Goal: Information Seeking & Learning: Understand process/instructions

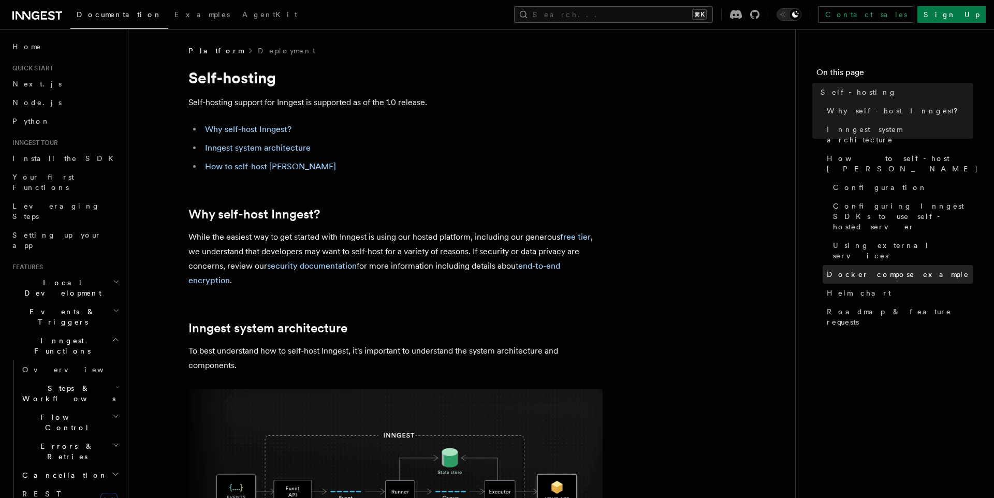
click at [861, 265] on link "Docker compose example" at bounding box center [898, 274] width 151 height 19
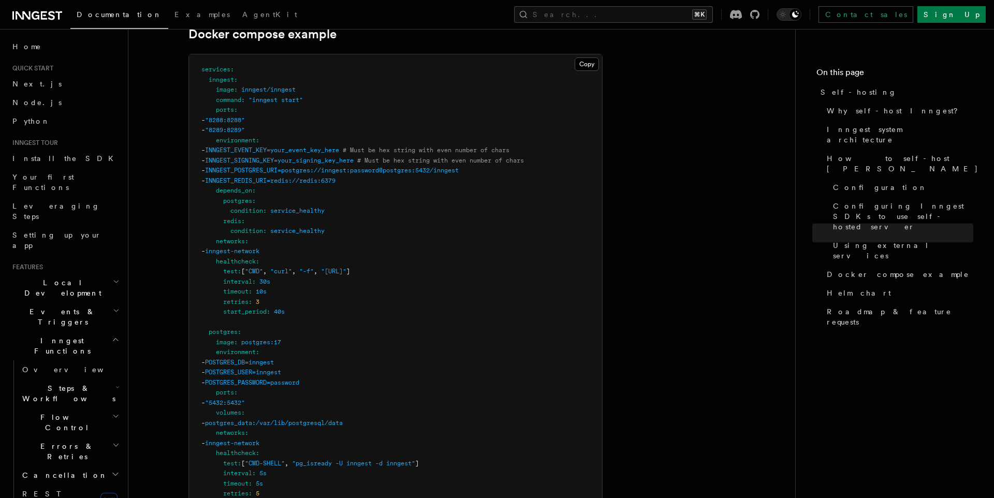
scroll to position [2946, 0]
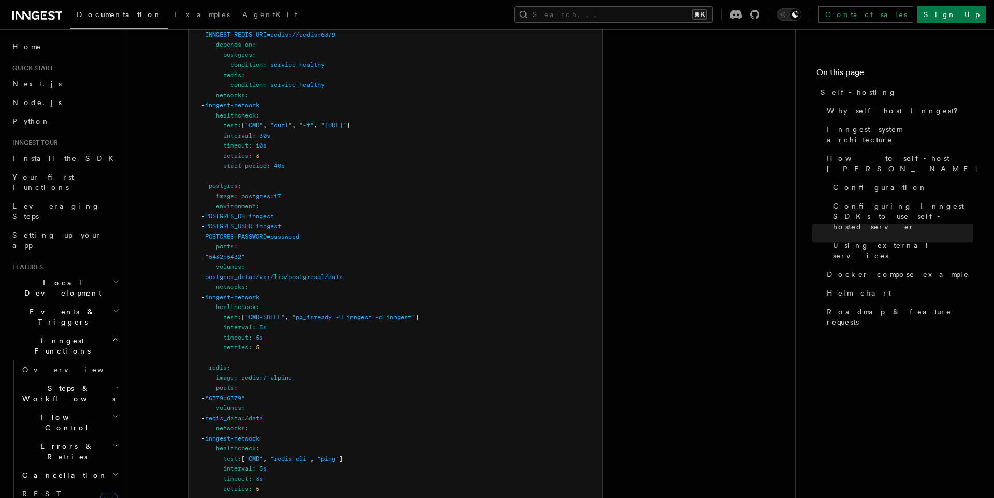
click at [270, 156] on pre "services : inngest : image : inngest/inngest command : "inngest start" ports : …" at bounding box center [395, 251] width 413 height 687
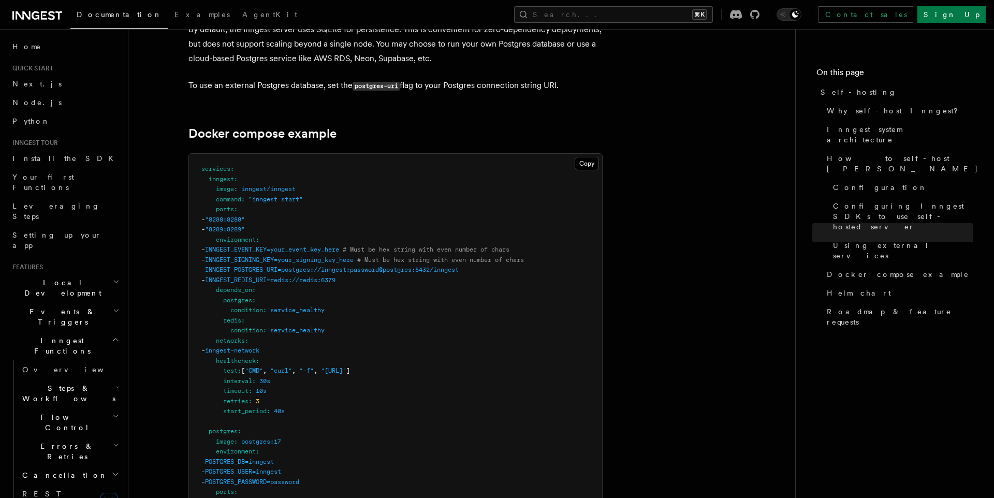
scroll to position [2680, 0]
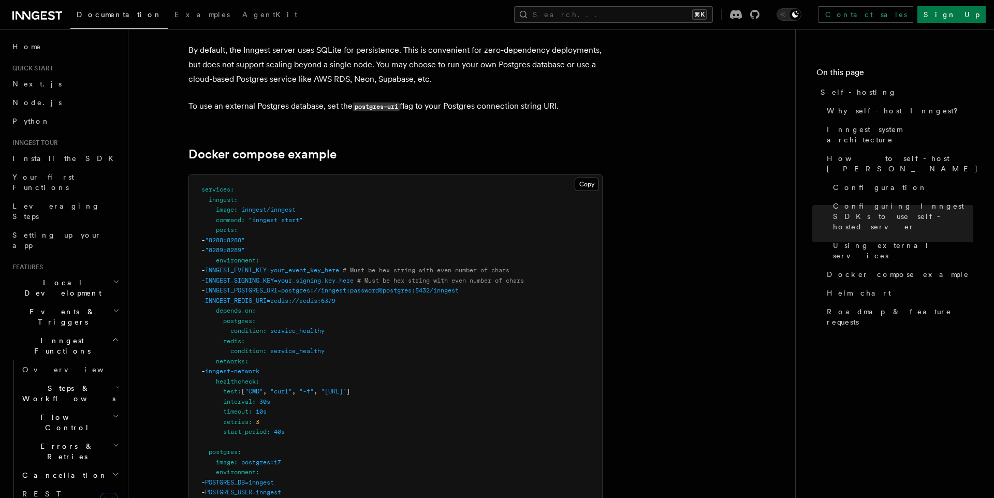
click at [261, 297] on span "INNGEST_REDIS_URI=redis://redis:6379" at bounding box center [270, 300] width 131 height 7
drag, startPoint x: 217, startPoint y: 282, endPoint x: 362, endPoint y: 320, distance: 150.0
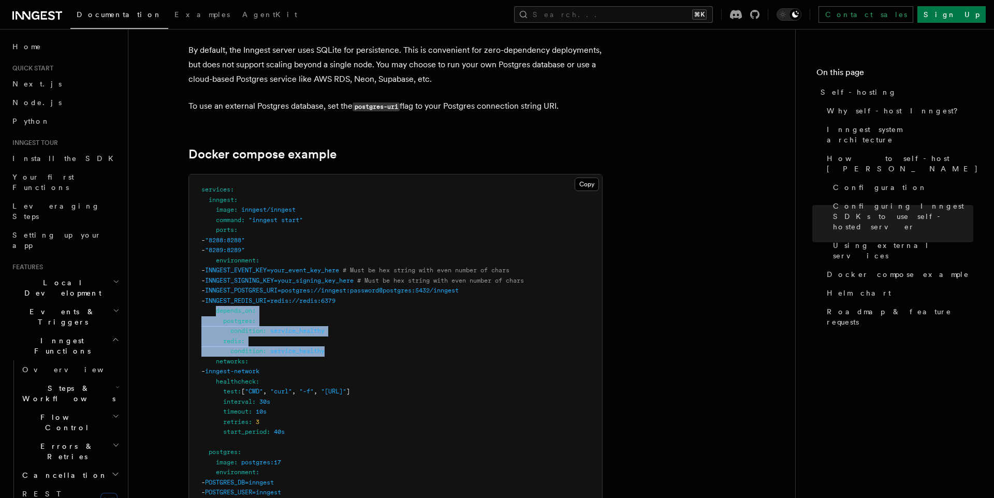
copy code "depends_on : postgres : condition : service_healthy redis : condition : service…"
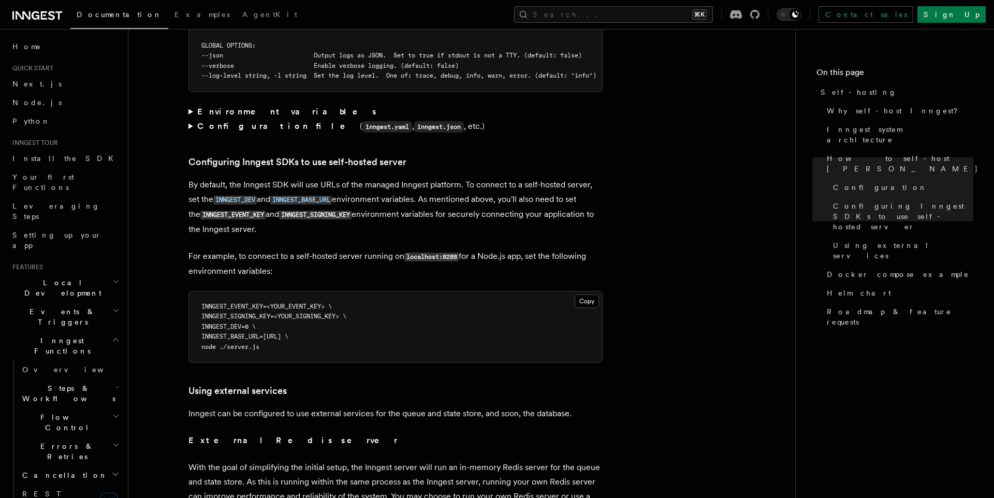
scroll to position [2139, 0]
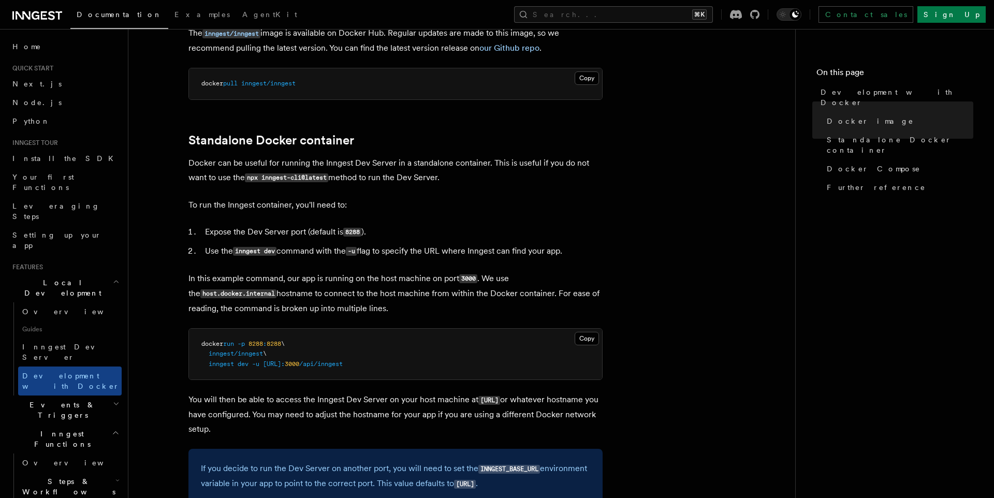
scroll to position [182, 0]
click at [236, 285] on p "In this example command, our app is running on the host machine on port 3000 . …" at bounding box center [396, 292] width 414 height 45
click at [218, 354] on span "inngest/inngest" at bounding box center [236, 352] width 54 height 7
drag, startPoint x: 200, startPoint y: 341, endPoint x: 471, endPoint y: 365, distance: 271.9
click at [469, 360] on pre "docker run -p 8288 : 8288 \ inngest/inngest \ inngest dev -u http://host.docker…" at bounding box center [395, 353] width 413 height 51
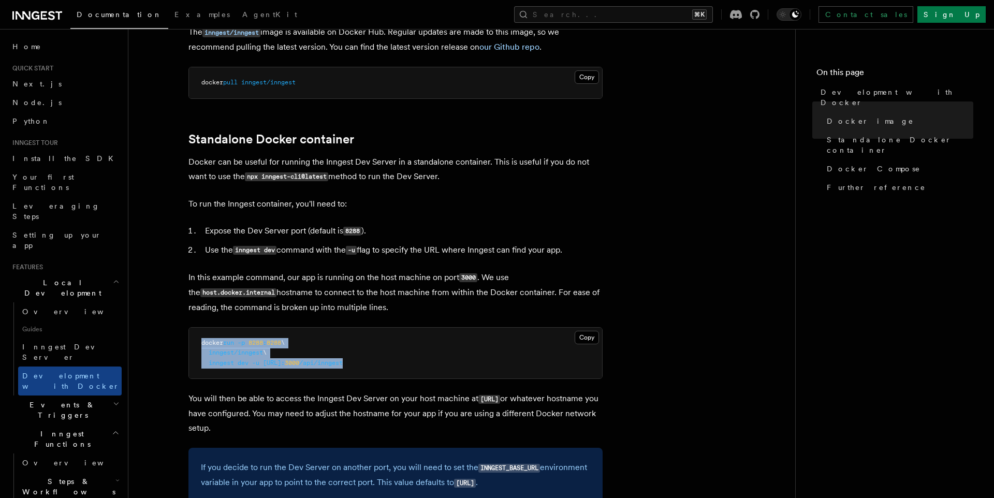
copy code "docker run -p 8288 : 8288 \ inngest/inngest \ inngest dev -u http://host.docker…"
click at [357, 309] on p "In this example command, our app is running on the host machine on port 3000 . …" at bounding box center [396, 292] width 414 height 45
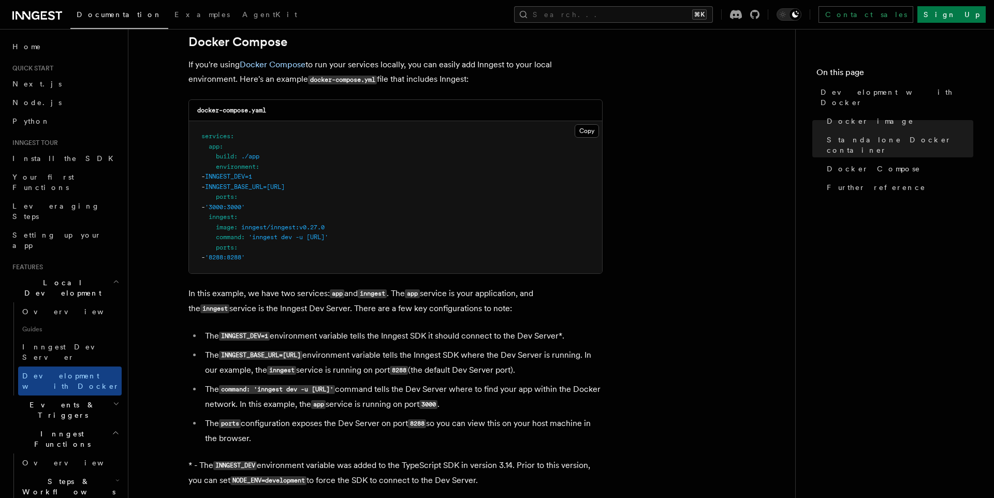
scroll to position [685, 0]
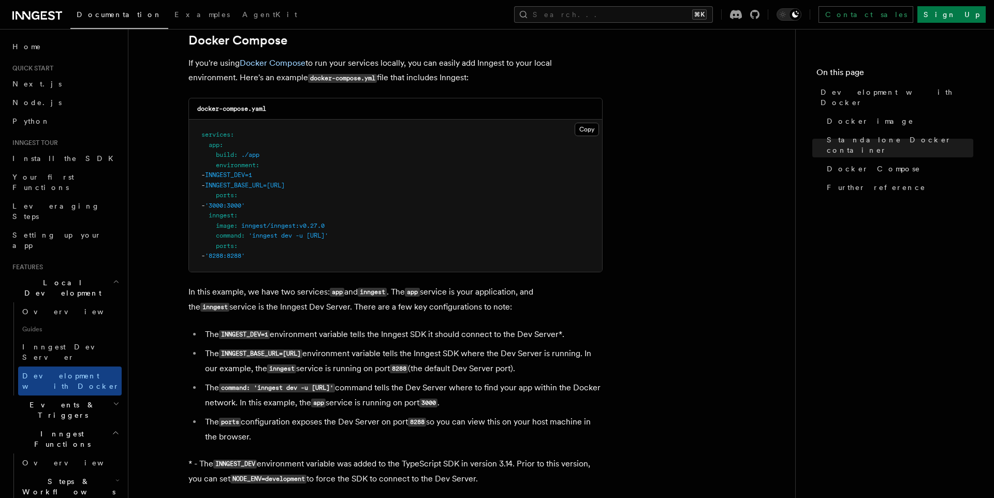
click at [277, 185] on span "INNGEST_BASE_URL=http://inngest:8288" at bounding box center [245, 185] width 80 height 7
click at [273, 205] on pre "services : app : build : ./app environment : - INNGEST_DEV=1 - INNGEST_BASE_URL…" at bounding box center [395, 196] width 413 height 152
click at [266, 185] on span "INNGEST_BASE_URL=http://inngest:8288" at bounding box center [245, 185] width 80 height 7
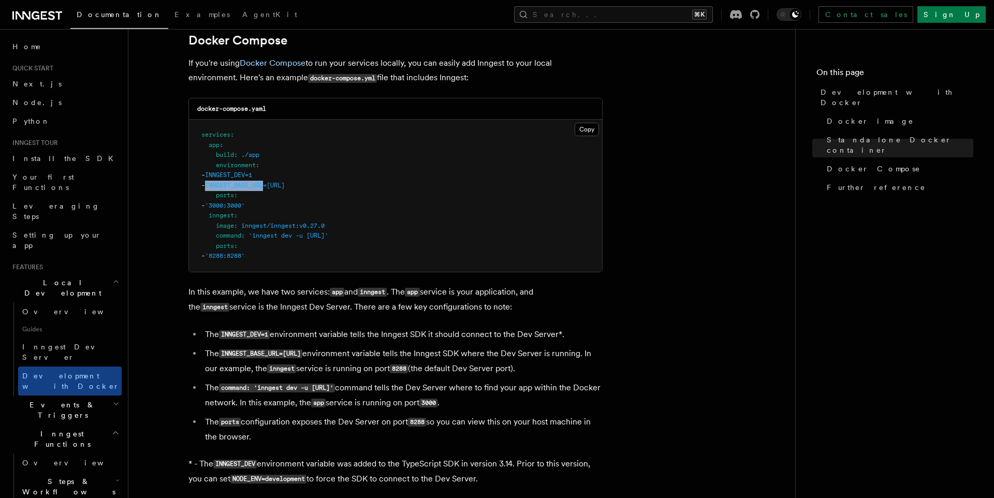
click at [264, 189] on span "INNGEST_BASE_URL=http://inngest:8288" at bounding box center [245, 185] width 80 height 7
click at [295, 193] on pre "services : app : build : ./app environment : - INNGEST_DEV=1 - INNGEST_BASE_URL…" at bounding box center [395, 196] width 413 height 152
click at [269, 186] on span "INNGEST_BASE_URL=http://inngest:8288" at bounding box center [245, 185] width 80 height 7
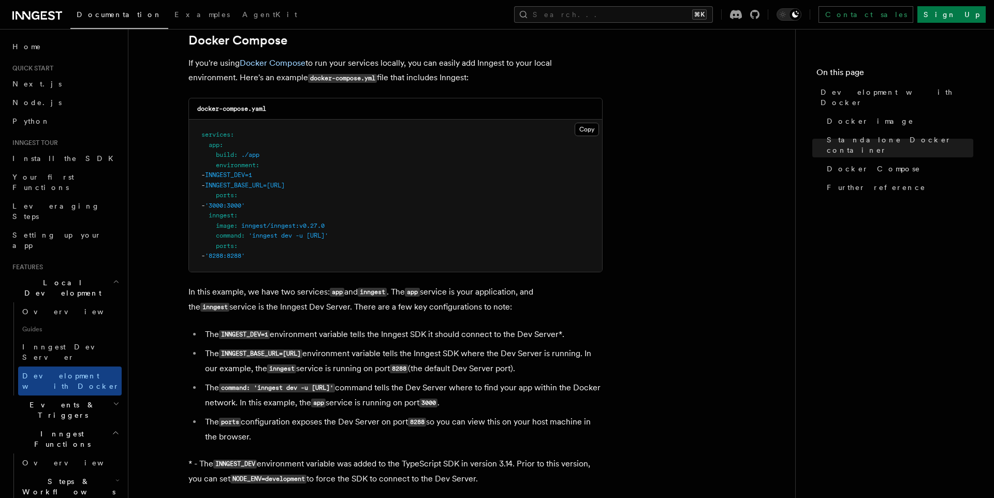
click at [308, 192] on pre "services : app : build : ./app environment : - INNGEST_DEV=1 - INNGEST_BASE_URL…" at bounding box center [395, 196] width 413 height 152
click at [275, 190] on pre "services : app : build : ./app environment : - INNGEST_DEV=1 - INNGEST_BASE_URL…" at bounding box center [395, 196] width 413 height 152
click at [263, 185] on span "INNGEST_BASE_URL=http://inngest:8288" at bounding box center [245, 185] width 80 height 7
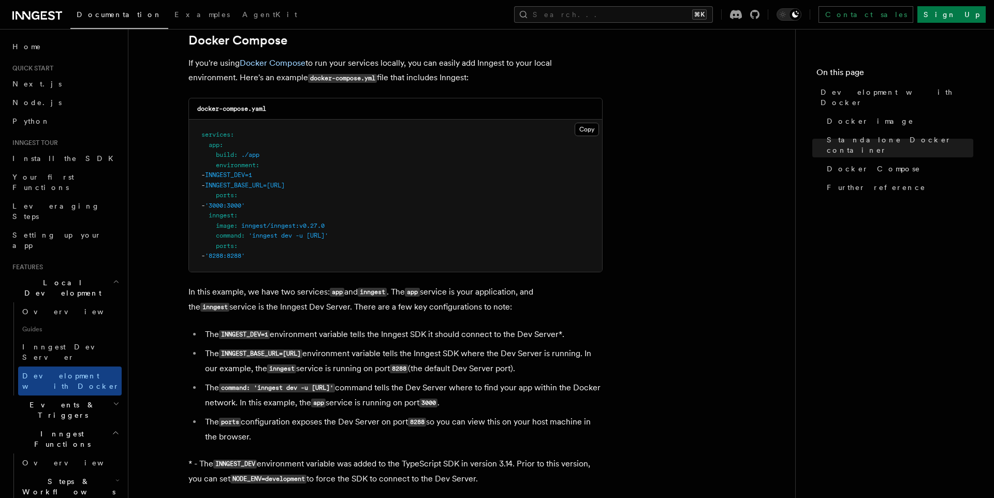
click at [245, 202] on span "'3000:3000'" at bounding box center [225, 205] width 40 height 7
click at [247, 219] on pre "services : app : build : ./app environment : - INNGEST_DEV=1 - INNGEST_BASE_URL…" at bounding box center [395, 196] width 413 height 152
click at [244, 231] on pre "services : app : build : ./app environment : - INNGEST_DEV=1 - INNGEST_BASE_URL…" at bounding box center [395, 196] width 413 height 152
click at [245, 239] on span at bounding box center [247, 235] width 4 height 7
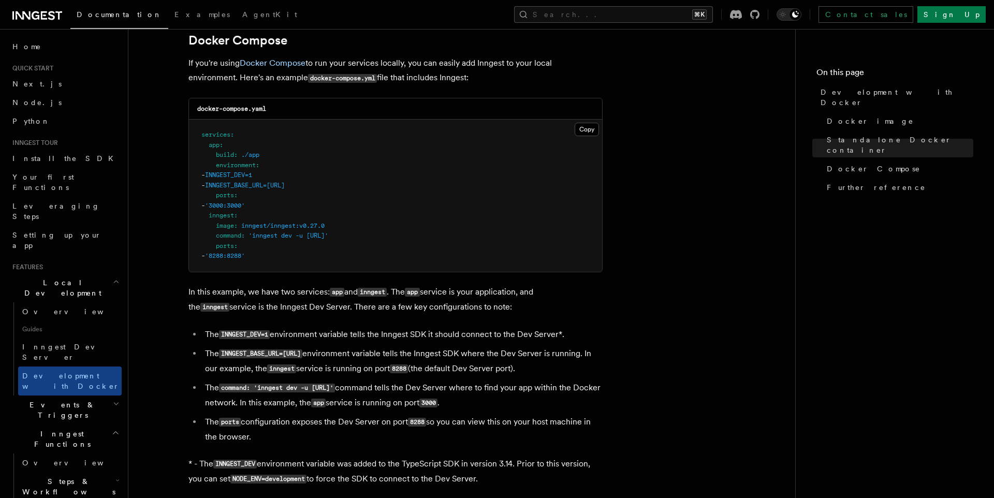
click at [264, 241] on pre "services : app : build : ./app environment : - INNGEST_DEV=1 - INNGEST_BASE_URL…" at bounding box center [395, 196] width 413 height 152
click at [255, 265] on pre "services : app : build : ./app environment : - INNGEST_DEV=1 - INNGEST_BASE_URL…" at bounding box center [395, 196] width 413 height 152
drag, startPoint x: 250, startPoint y: 263, endPoint x: 235, endPoint y: 262, distance: 14.5
click at [250, 263] on pre "services : app : build : ./app environment : - INNGEST_DEV=1 - INNGEST_BASE_URL…" at bounding box center [395, 196] width 413 height 152
click at [205, 256] on span "-" at bounding box center [203, 255] width 4 height 7
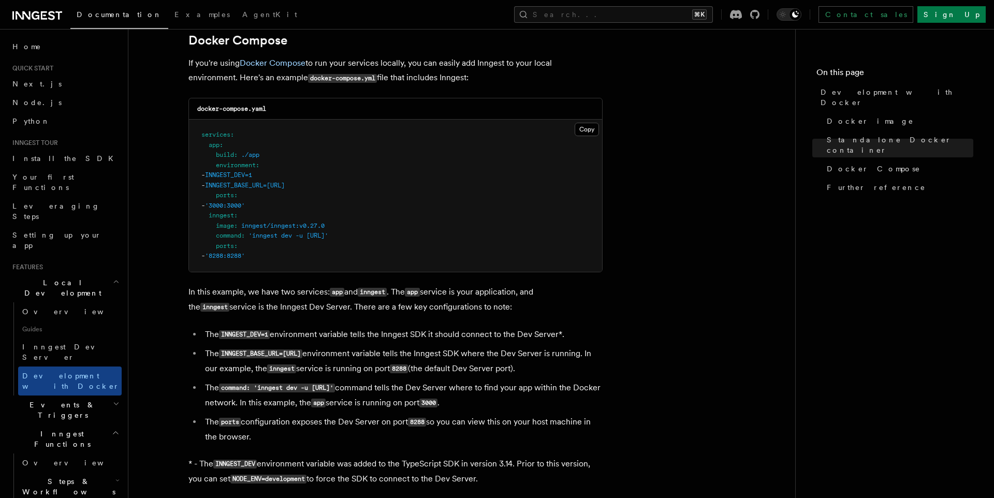
drag, startPoint x: 228, startPoint y: 255, endPoint x: 276, endPoint y: 258, distance: 47.2
click at [276, 258] on pre "services : app : build : ./app environment : - INNGEST_DEV=1 - INNGEST_BASE_URL…" at bounding box center [395, 196] width 413 height 152
click at [450, 65] on p "If you're using Docker Compose to run your services locally, you can easily add…" at bounding box center [396, 71] width 414 height 30
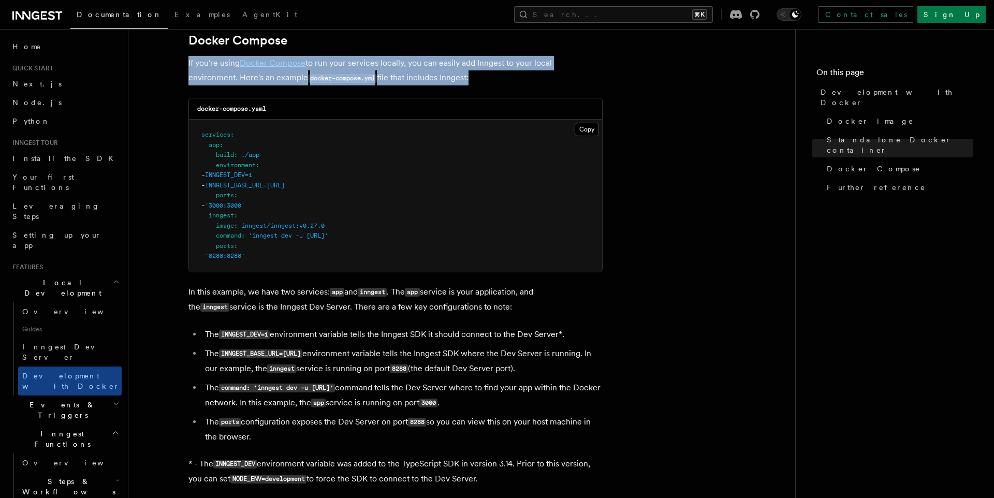
click at [450, 65] on p "If you're using Docker Compose to run your services locally, you can easily add…" at bounding box center [396, 71] width 414 height 30
click at [300, 88] on article "Features Local Development Development with Docker Inngest provides a Docker im…" at bounding box center [462, 98] width 634 height 1476
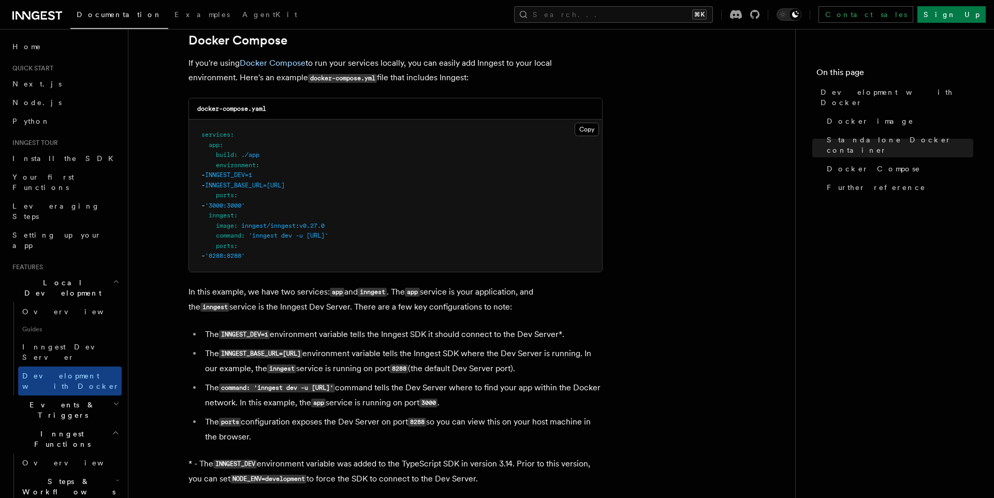
click at [284, 201] on pre "services : app : build : ./app environment : - INNGEST_DEV=1 - INNGEST_BASE_URL…" at bounding box center [395, 196] width 413 height 152
click at [271, 166] on pre "services : app : build : ./app environment : - INNGEST_DEV=1 - INNGEST_BASE_URL…" at bounding box center [395, 196] width 413 height 152
click at [252, 160] on pre "services : app : build : ./app environment : - INNGEST_DEV=1 - INNGEST_BASE_URL…" at bounding box center [395, 196] width 413 height 152
click at [248, 192] on pre "services : app : build : ./app environment : - INNGEST_DEV=1 - INNGEST_BASE_URL…" at bounding box center [395, 196] width 413 height 152
click at [257, 186] on span "INNGEST_BASE_URL=http://inngest:8288" at bounding box center [245, 185] width 80 height 7
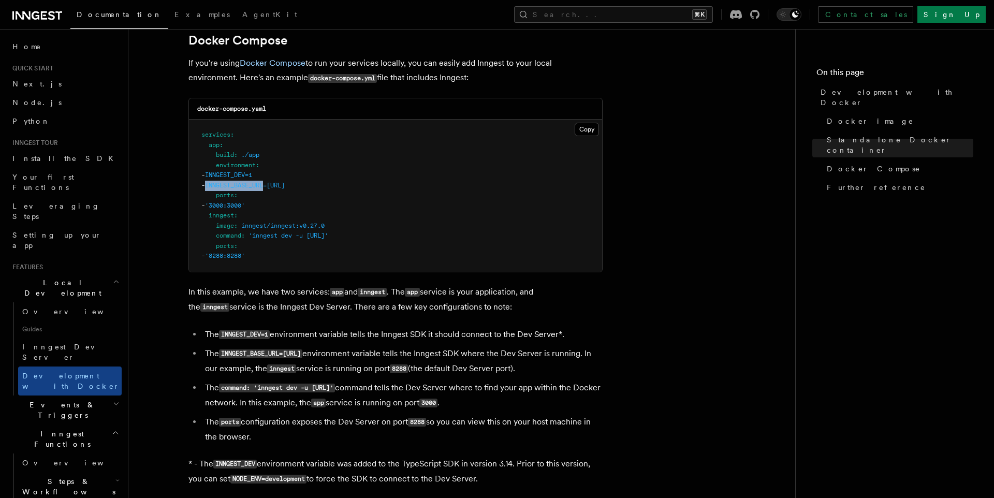
click at [257, 186] on span "INNGEST_BASE_URL=http://inngest:8288" at bounding box center [245, 185] width 80 height 7
click at [251, 214] on pre "services : app : build : ./app environment : - INNGEST_DEV=1 - INNGEST_BASE_URL…" at bounding box center [395, 196] width 413 height 152
click at [251, 228] on span "inngest/inngest:v0.27.0" at bounding box center [282, 225] width 83 height 7
click at [259, 232] on span "'inngest dev -u http://app:3000/api/inngest'" at bounding box center [289, 235] width 80 height 7
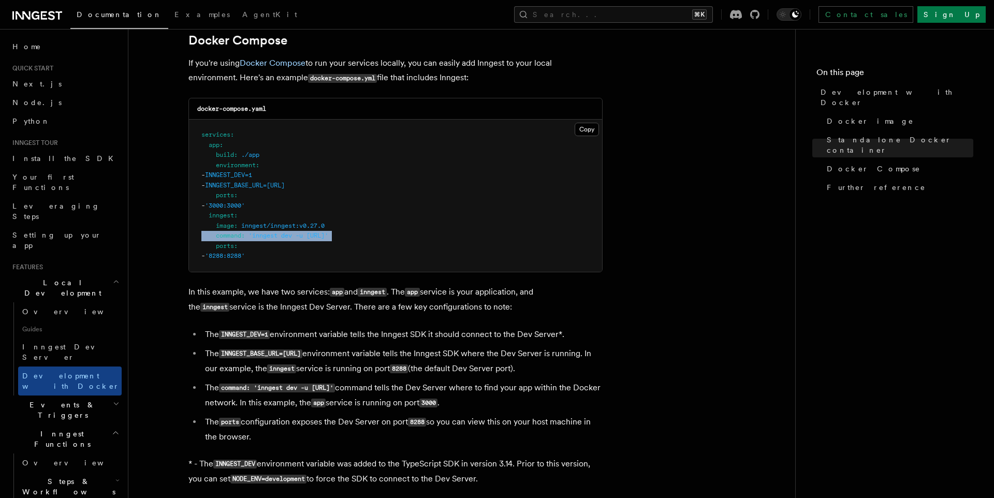
click at [259, 232] on span "'inngest dev -u http://app:3000/api/inngest'" at bounding box center [289, 235] width 80 height 7
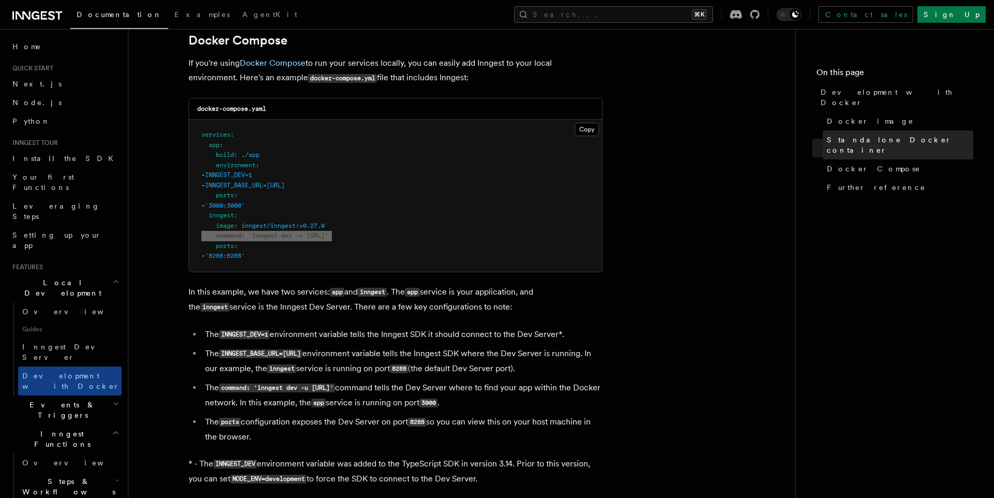
scroll to position [686, 0]
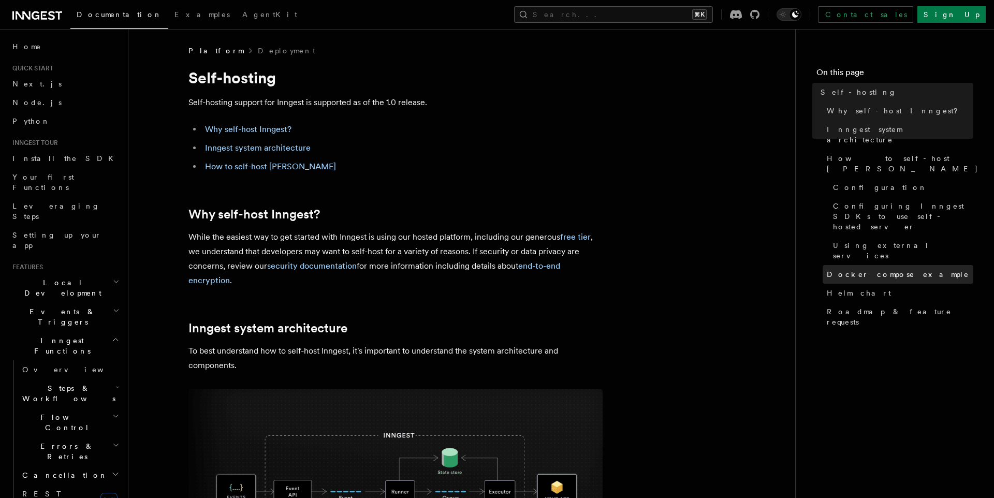
click at [855, 269] on span "Docker compose example" at bounding box center [898, 274] width 142 height 10
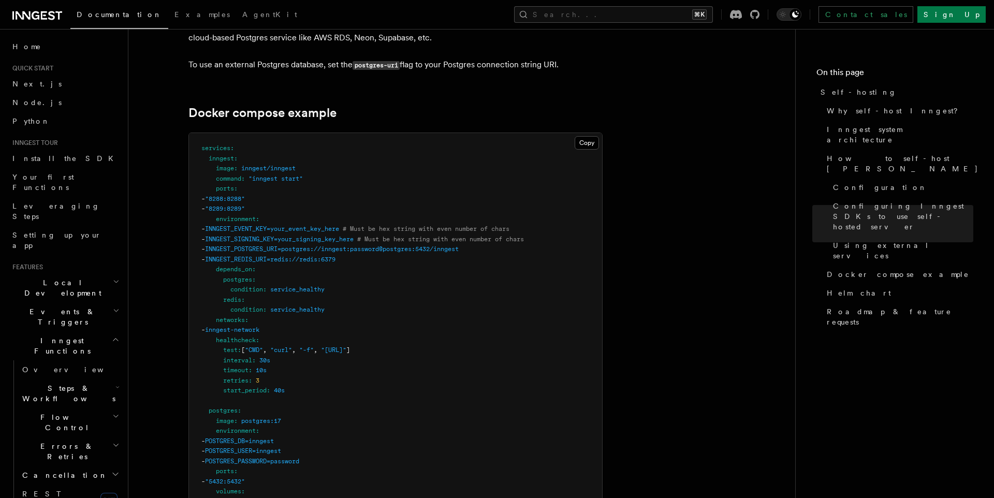
scroll to position [2748, 0]
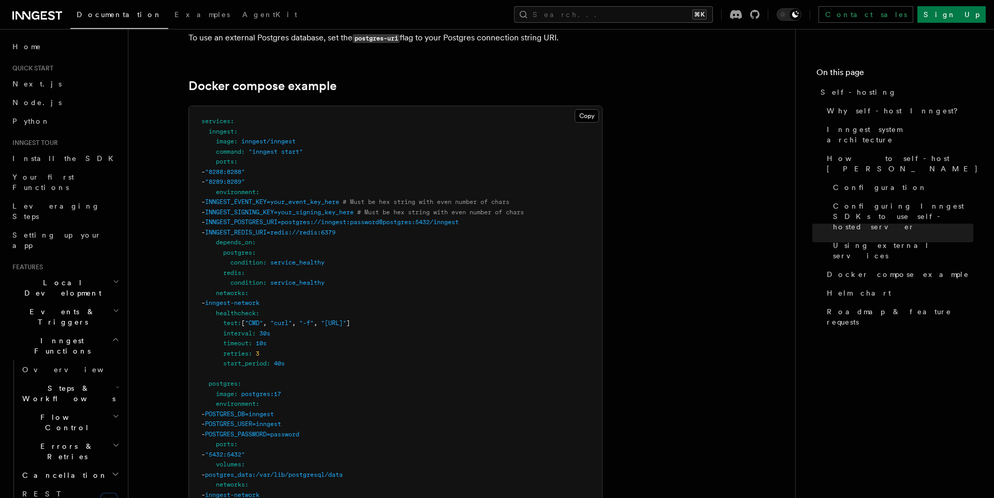
click at [354, 209] on span "INNGEST_SIGNING_KEY=your_signing_key_here" at bounding box center [279, 212] width 149 height 7
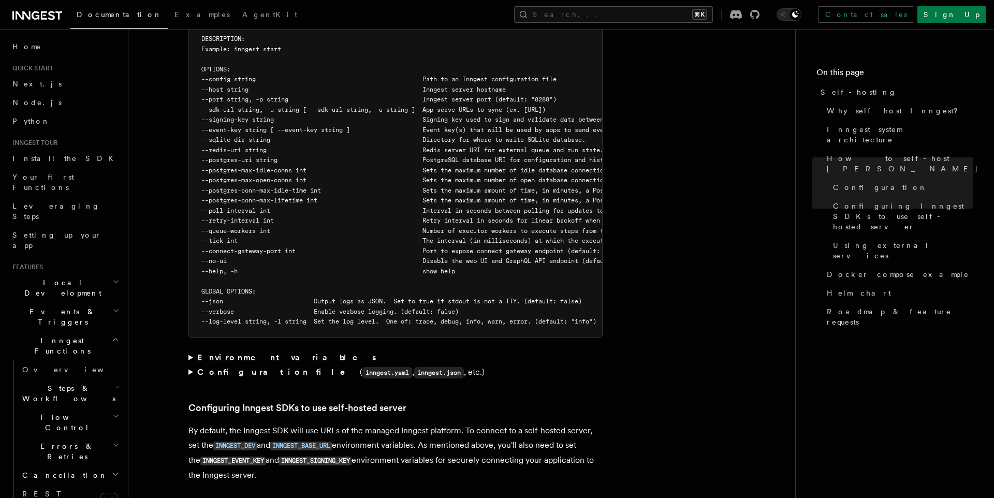
scroll to position [1799, 0]
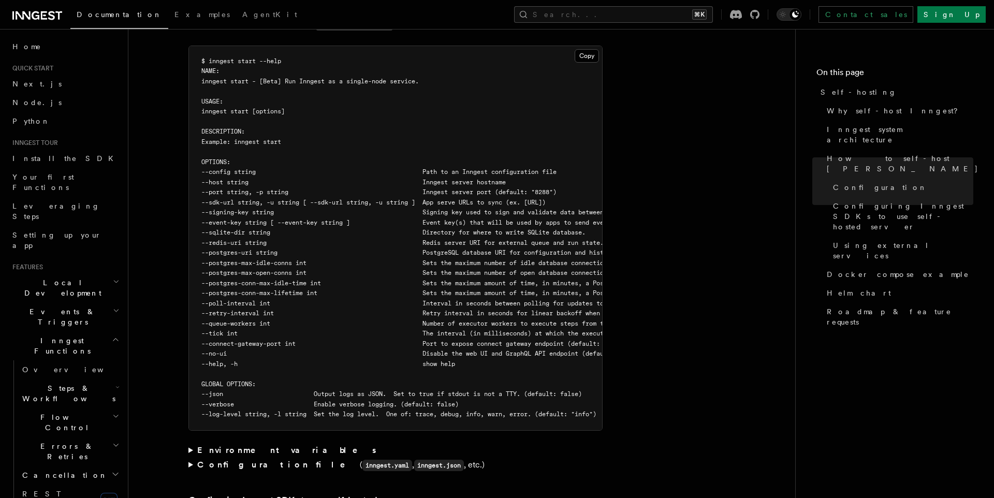
click at [249, 329] on pre "$ inngest start --help NAME: inngest start - [Beta] Run Inngest as a single-nod…" at bounding box center [395, 238] width 413 height 384
click at [292, 350] on span "--no-ui Disable the web UI and GraphQL API endpoint (default: false)" at bounding box center [420, 353] width 439 height 7
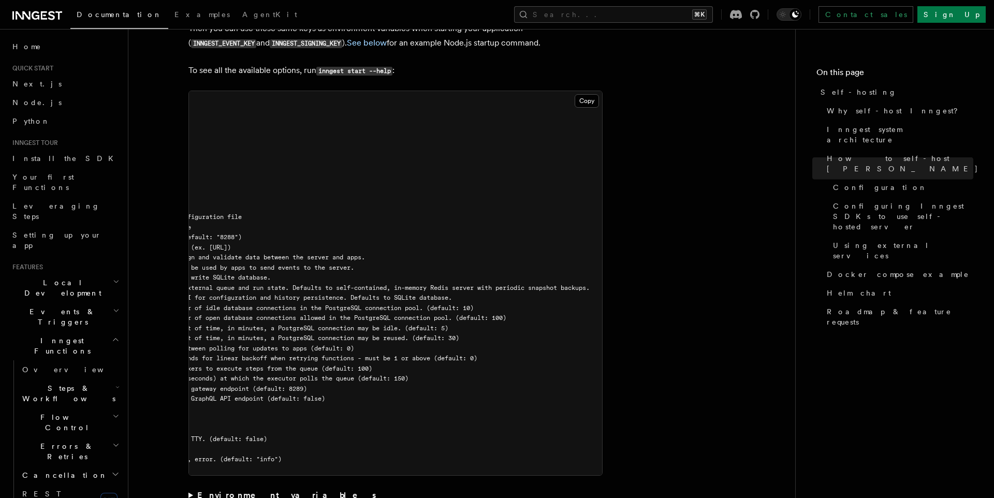
scroll to position [2059, 0]
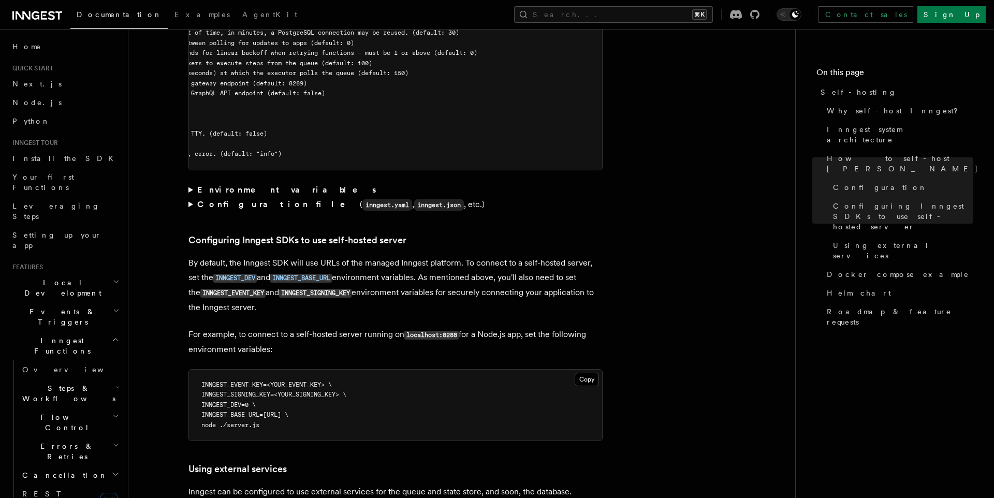
click at [215, 199] on strong "Configuration file" at bounding box center [278, 204] width 163 height 10
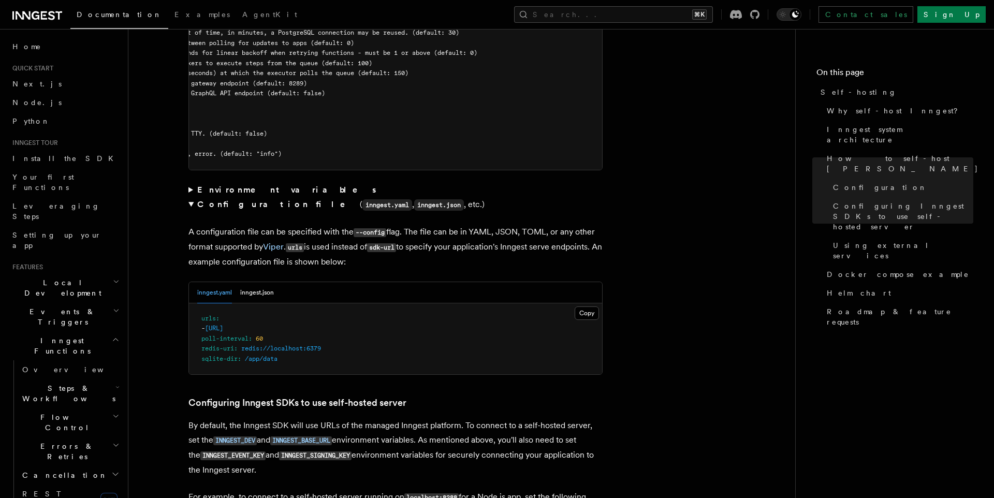
scroll to position [2222, 0]
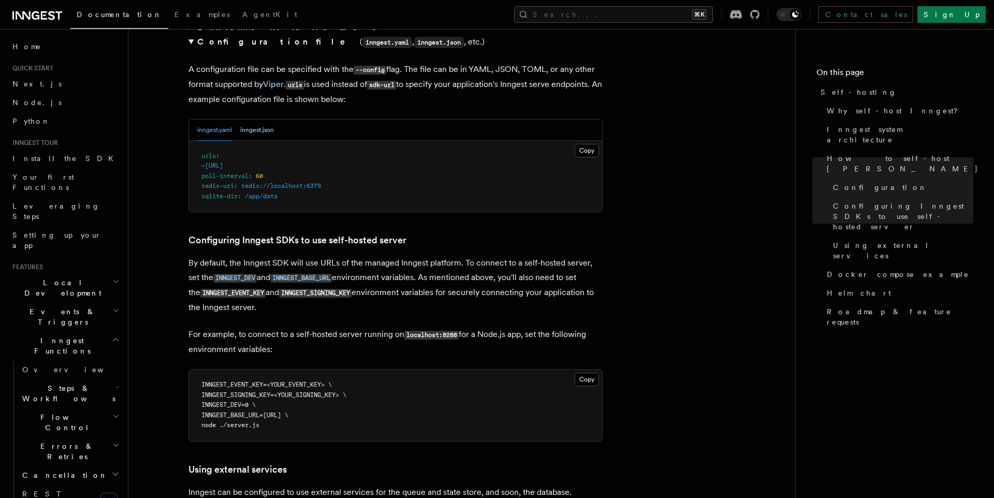
click at [255, 120] on button "inngest.json" at bounding box center [257, 130] width 34 height 21
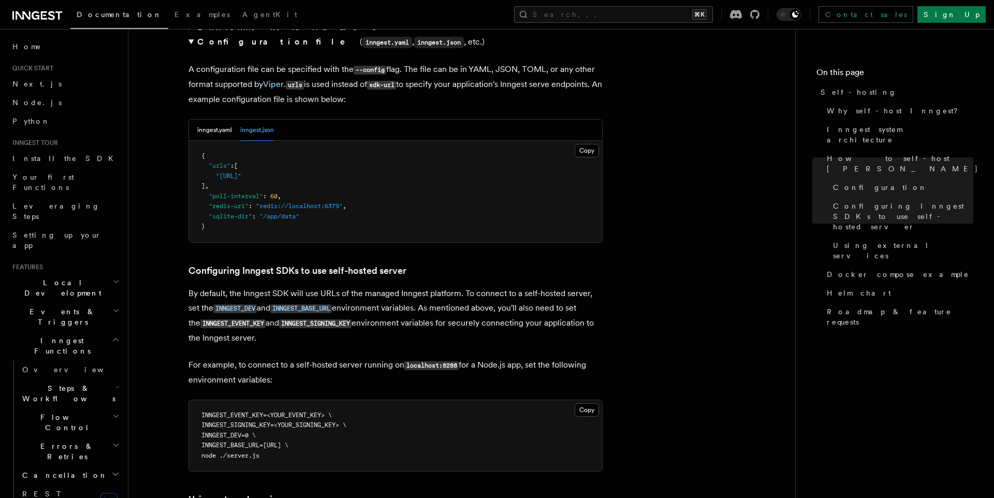
click at [235, 202] on pre "{ "urls" : [ "http://localhost:3000/api/inngest" ] , "poll-interval" : 60 , "re…" at bounding box center [395, 192] width 413 height 102
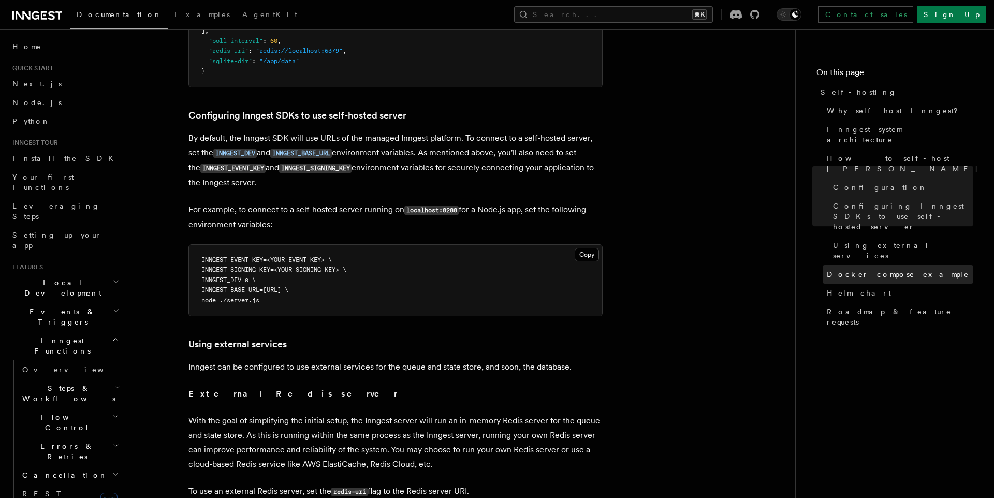
scroll to position [2976, 0]
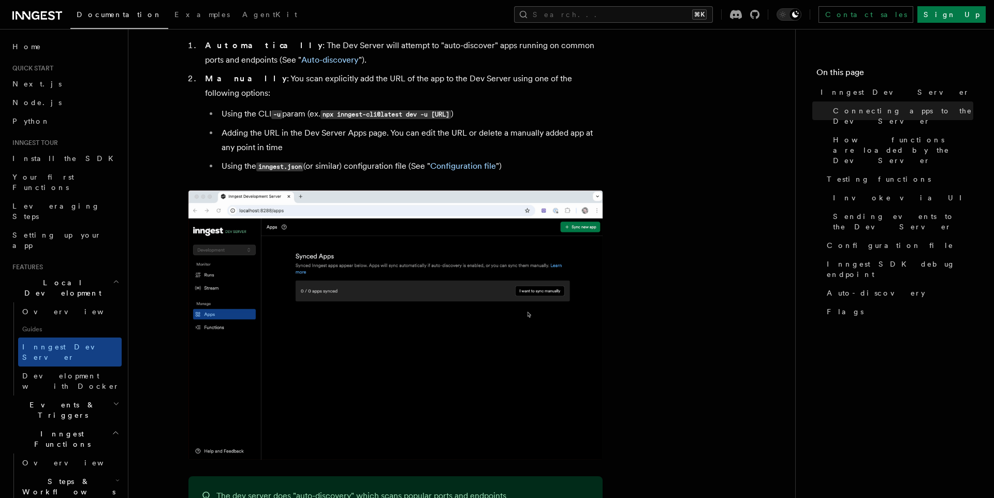
scroll to position [673, 0]
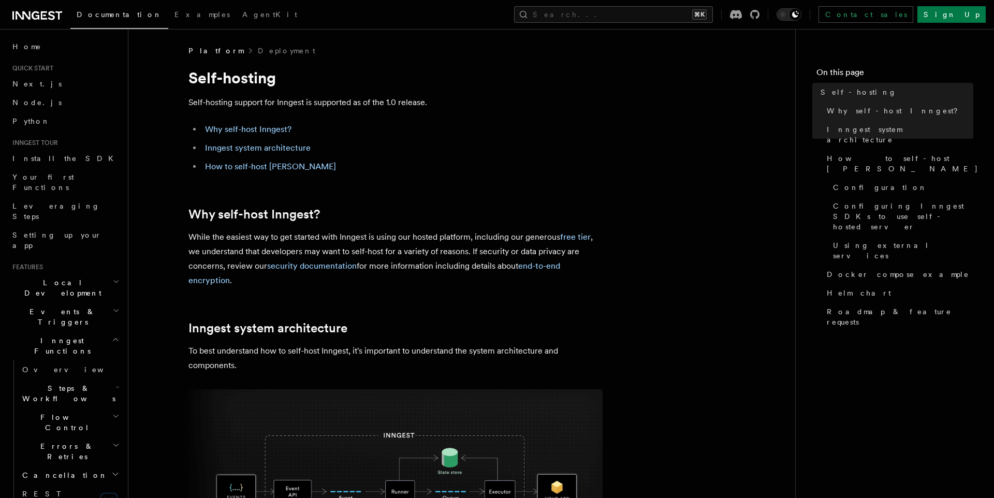
click at [491, 233] on p "While the easiest way to get started with Inngest is using our hosted platform,…" at bounding box center [396, 259] width 414 height 58
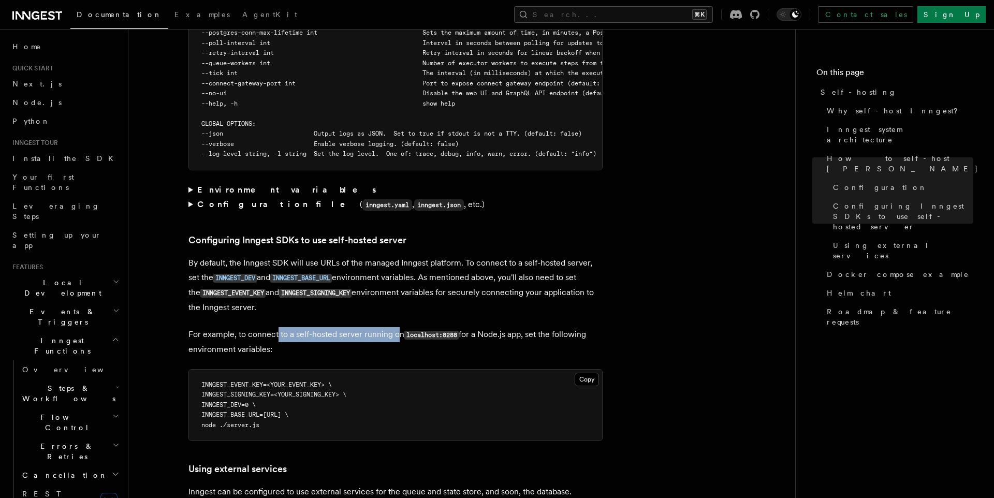
drag, startPoint x: 291, startPoint y: 306, endPoint x: 405, endPoint y: 305, distance: 113.9
click at [397, 327] on p "For example, to connect to a self-hosted server running on localhost:8288 for a…" at bounding box center [396, 342] width 414 height 30
click at [405, 331] on code "localhost:8288" at bounding box center [431, 335] width 54 height 9
click at [475, 327] on p "For example, to connect to a self-hosted server running on localhost:8288 for a…" at bounding box center [396, 342] width 414 height 30
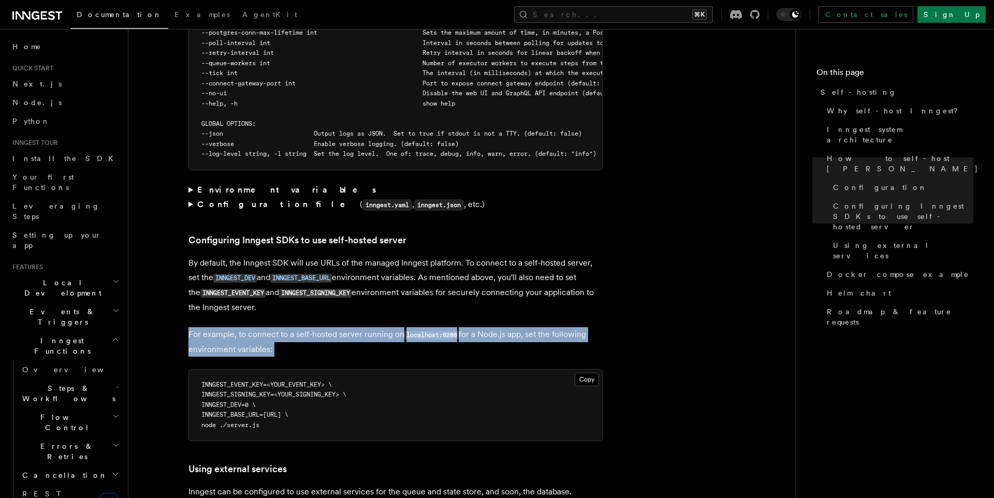
click at [475, 327] on p "For example, to connect to a self-hosted server running on localhost:8288 for a…" at bounding box center [396, 342] width 414 height 30
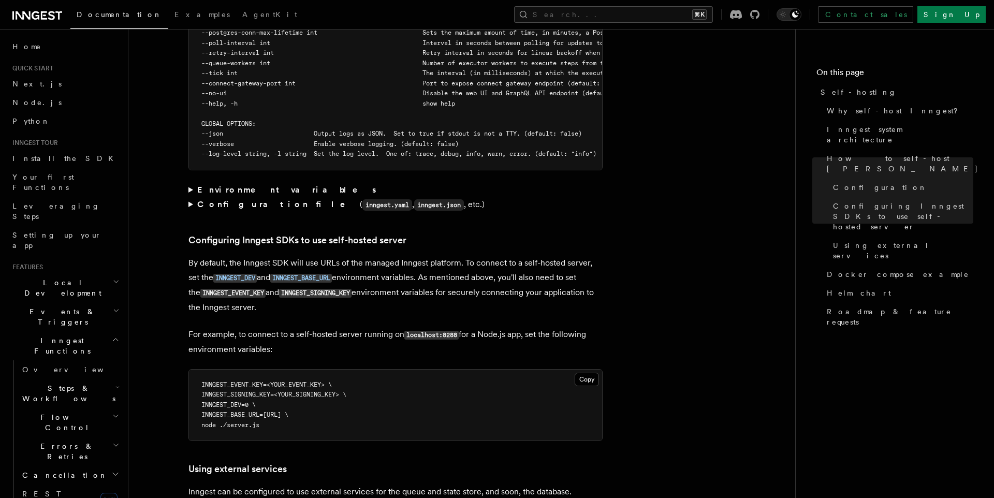
click at [257, 371] on pre "INNGEST_EVENT_KEY=<YOUR_EVENT_KEY> \ INNGEST_SIGNING_KEY=<YOUR_SIGNING_KEY> \ I…" at bounding box center [395, 405] width 413 height 71
click at [236, 401] on span "INNGEST_DEV=0 \" at bounding box center [228, 404] width 54 height 7
click at [253, 391] on span "INNGEST_SIGNING_KEY=<YOUR_SIGNING_KEY> \" at bounding box center [273, 394] width 145 height 7
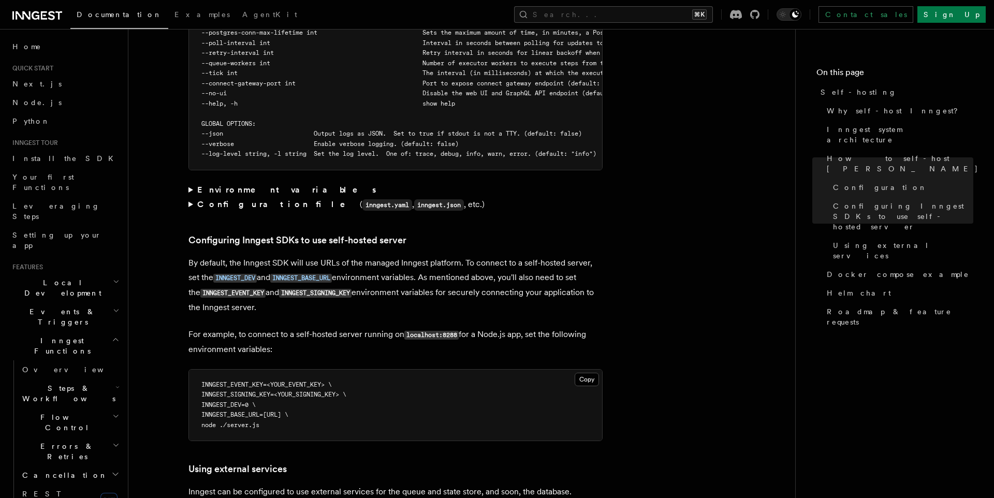
click at [309, 391] on span "INNGEST_SIGNING_KEY=<YOUR_SIGNING_KEY> \" at bounding box center [273, 394] width 145 height 7
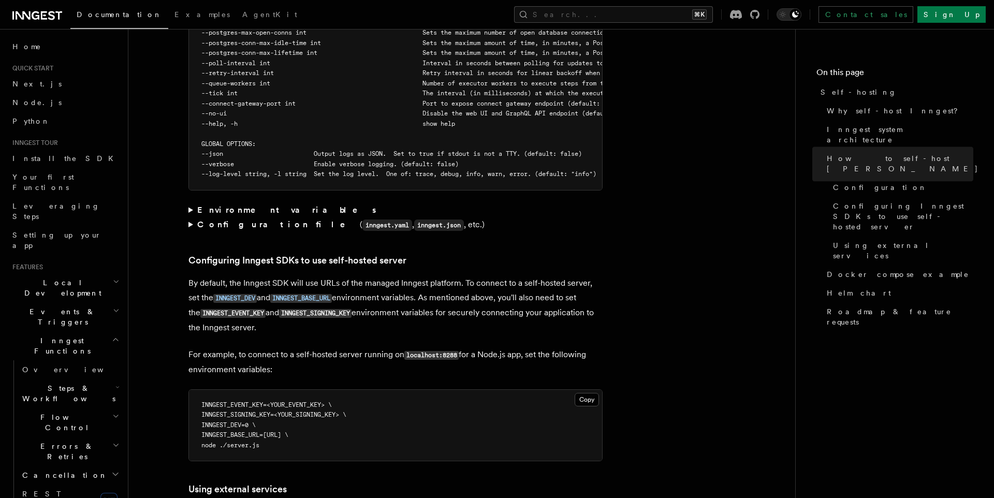
scroll to position [2102, 0]
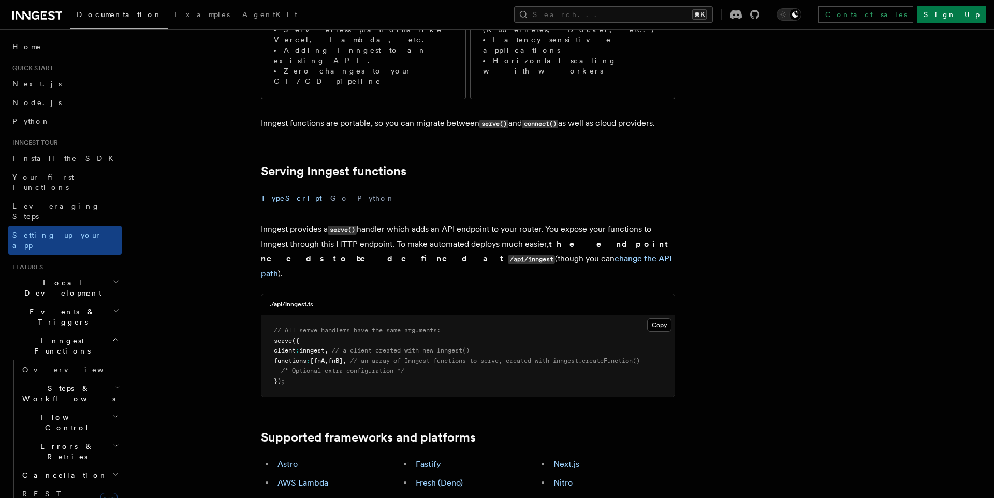
scroll to position [253, 0]
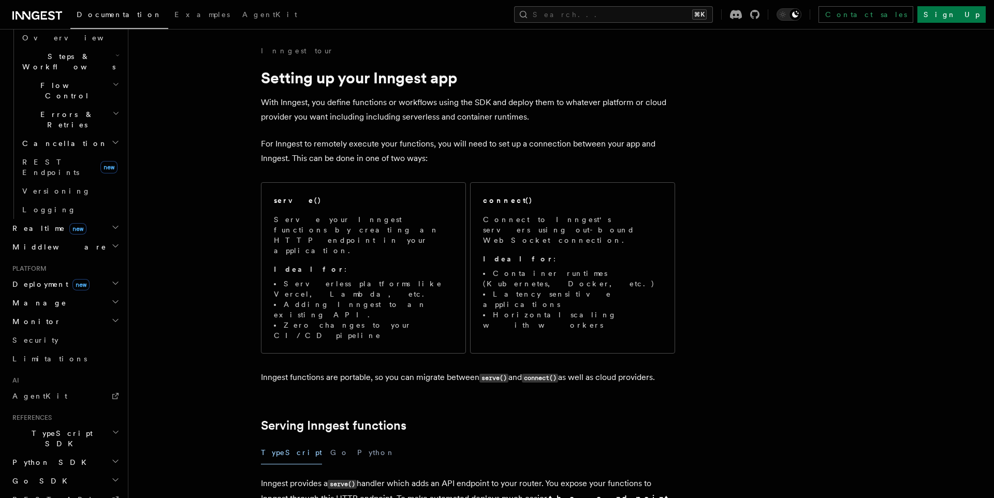
scroll to position [351, 0]
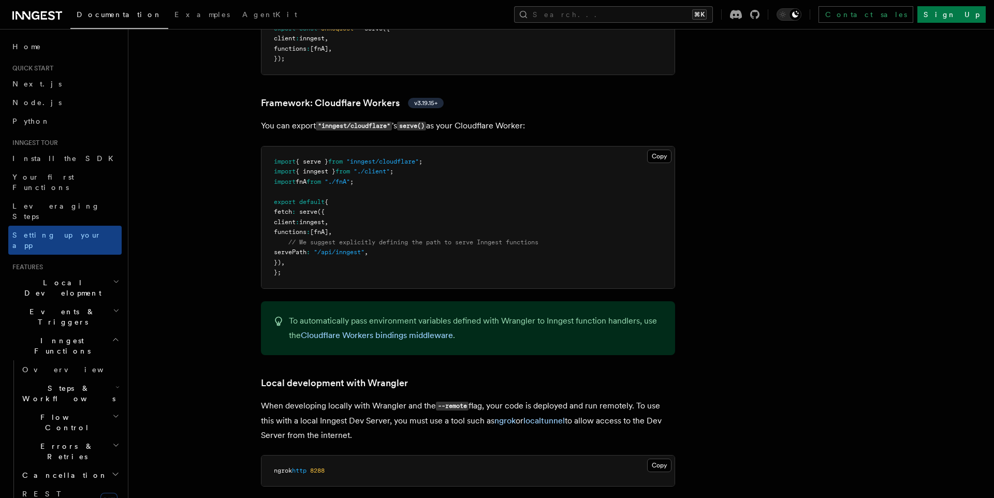
scroll to position [1795, 0]
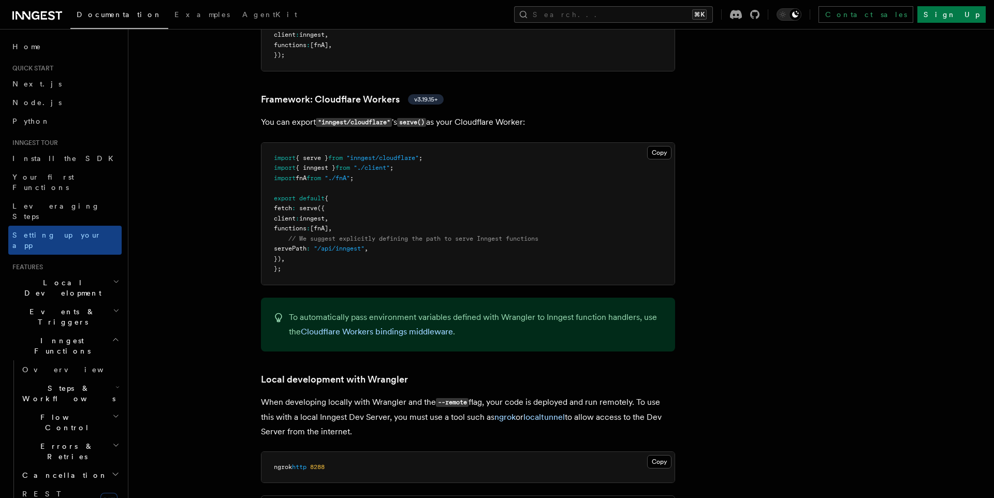
drag, startPoint x: 225, startPoint y: 371, endPoint x: 232, endPoint y: 369, distance: 6.9
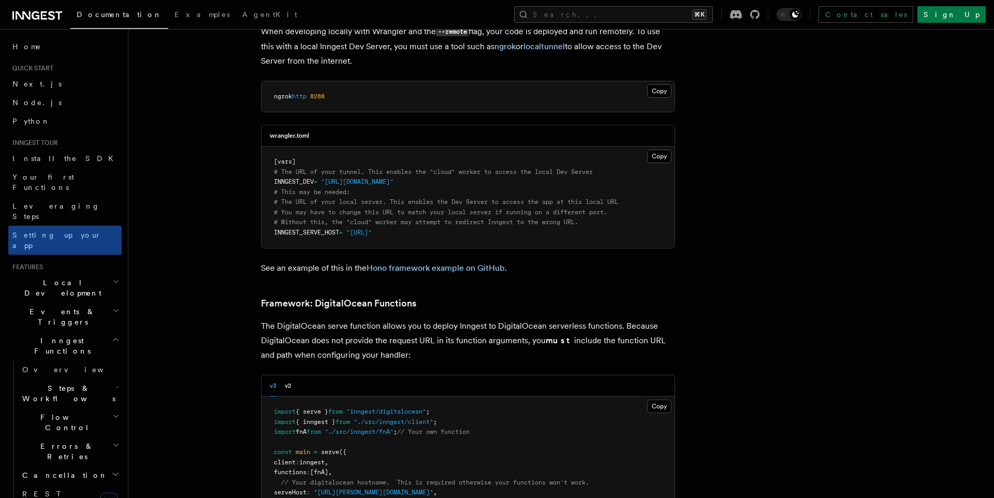
scroll to position [2507, 0]
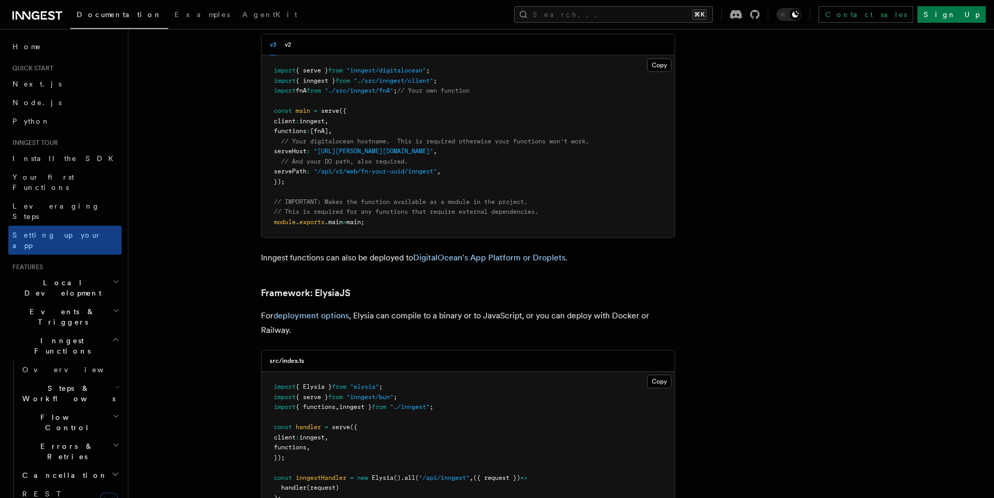
click at [356, 165] on pre "import { serve } from "inngest/digitalocean" ; import { inngest } from "./src/i…" at bounding box center [468, 146] width 413 height 182
